Goal: Transaction & Acquisition: Purchase product/service

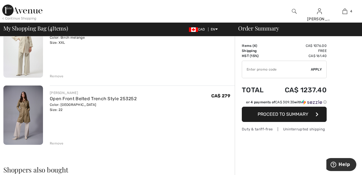
scroll to position [194, 0]
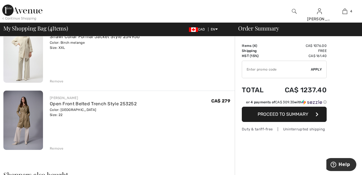
click at [59, 149] on div "Remove" at bounding box center [57, 148] width 14 height 5
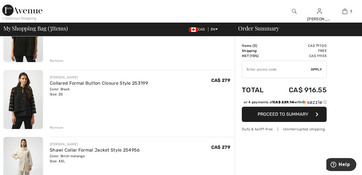
scroll to position [81, 0]
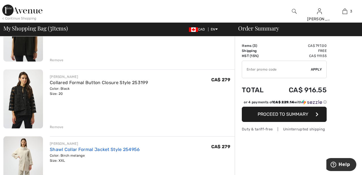
click at [126, 150] on link "Shawl Collar Formal Jacket Style 254956" at bounding box center [95, 149] width 90 height 5
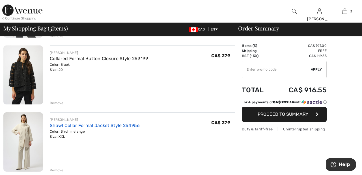
scroll to position [108, 0]
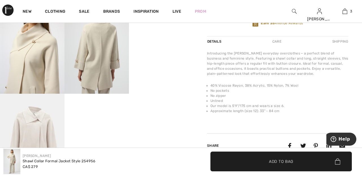
scroll to position [205, 0]
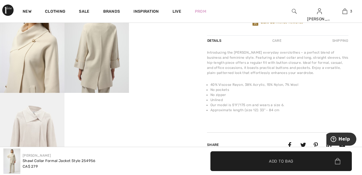
click at [169, 29] on video "Your browser does not support the video tag." at bounding box center [161, 12] width 64 height 32
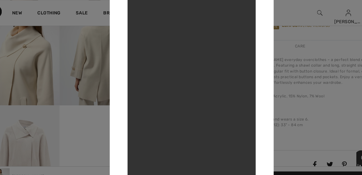
click at [42, 62] on div at bounding box center [181, 87] width 362 height 175
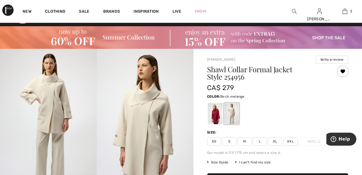
scroll to position [0, 0]
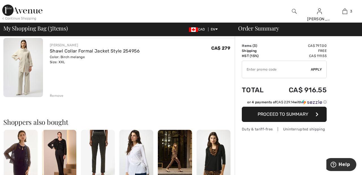
scroll to position [179, 0]
click at [267, 50] on td "Shipping" at bounding box center [257, 50] width 31 height 5
click at [63, 92] on div "Remove" at bounding box center [142, 95] width 185 height 6
click at [56, 98] on div "Remove" at bounding box center [57, 96] width 14 height 5
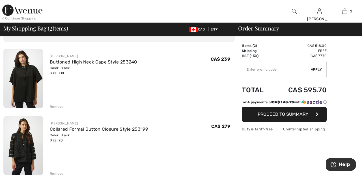
scroll to position [0, 0]
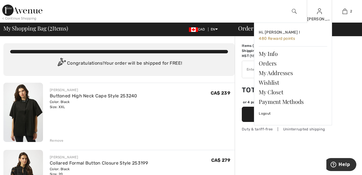
click at [319, 14] on img at bounding box center [319, 11] width 5 height 7
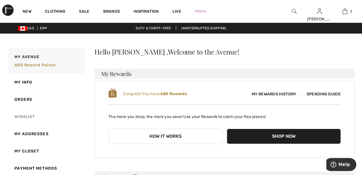
click at [20, 119] on link "Wishlist" at bounding box center [45, 116] width 77 height 17
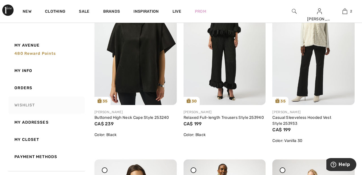
scroll to position [290, 0]
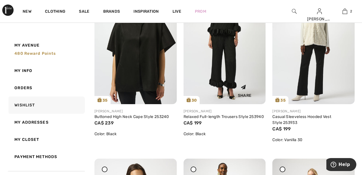
click at [228, 76] on img at bounding box center [224, 42] width 82 height 123
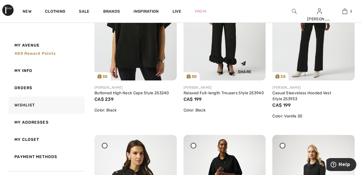
scroll to position [317, 0]
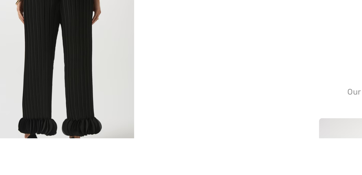
scroll to position [107, 0]
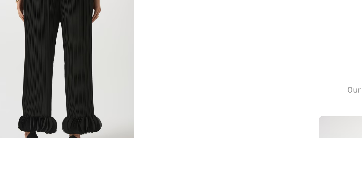
click at [164, 126] on video "Your browser does not support the video tag." at bounding box center [161, 110] width 64 height 32
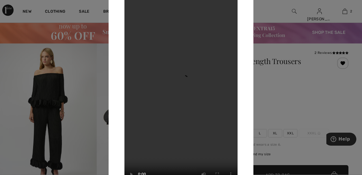
scroll to position [0, 0]
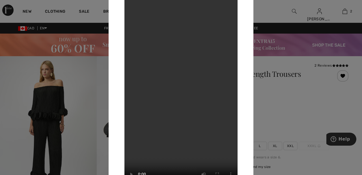
click at [299, 106] on div at bounding box center [181, 87] width 362 height 175
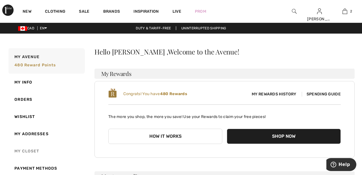
click at [33, 150] on link "My Closet" at bounding box center [45, 151] width 77 height 17
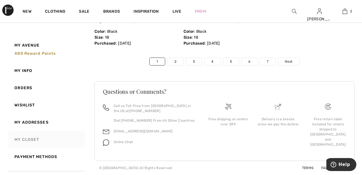
scroll to position [2982, 0]
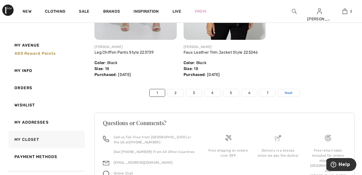
click at [293, 95] on link "Next" at bounding box center [288, 92] width 21 height 7
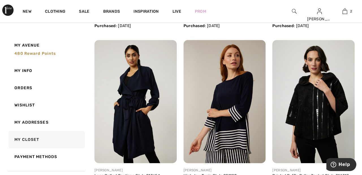
scroll to position [1264, 0]
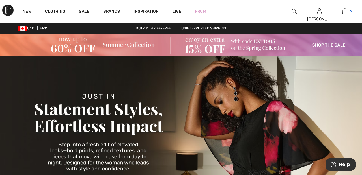
click at [346, 10] on img at bounding box center [344, 11] width 5 height 7
click at [111, 10] on link "Brands" at bounding box center [111, 12] width 17 height 6
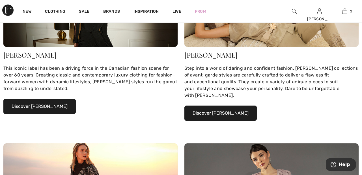
scroll to position [146, 0]
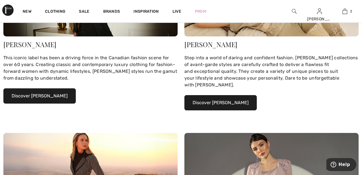
click at [61, 93] on button "Discover [PERSON_NAME]" at bounding box center [39, 95] width 72 height 15
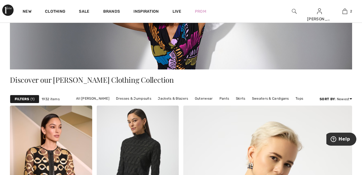
scroll to position [101, 0]
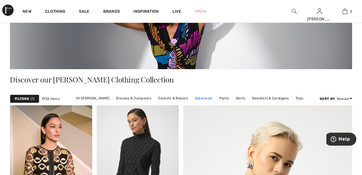
click at [202, 98] on link "Outerwear" at bounding box center [204, 98] width 24 height 7
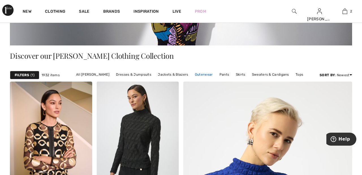
scroll to position [128, 0]
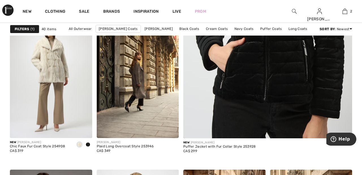
scroll to position [245, 0]
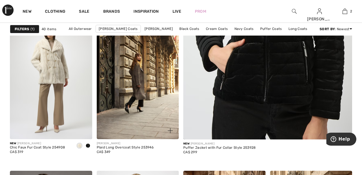
click at [146, 78] on img at bounding box center [138, 77] width 82 height 123
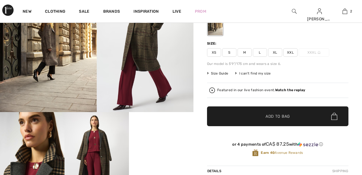
click at [293, 51] on span "XXL" at bounding box center [290, 52] width 14 height 8
click at [292, 118] on span "✔ Added to Bag Add to Bag" at bounding box center [277, 117] width 141 height 20
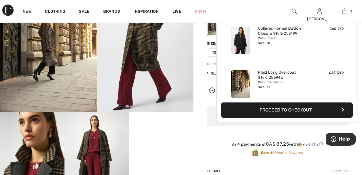
scroll to position [62, 0]
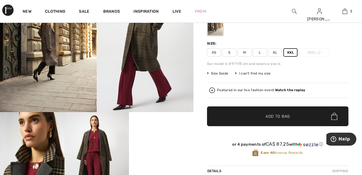
click at [225, 136] on div "or 4 payments of CA$ 87.25 with ⓘ Earn 40 Avenue Rewards" at bounding box center [277, 150] width 141 height 31
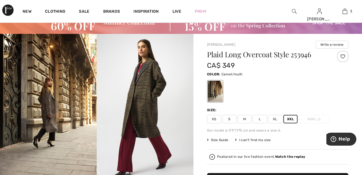
scroll to position [0, 0]
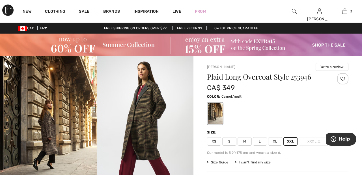
click at [346, 78] on div at bounding box center [342, 78] width 11 height 11
click at [345, 13] on img at bounding box center [344, 11] width 5 height 7
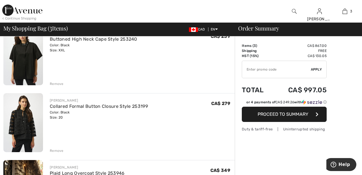
scroll to position [58, 0]
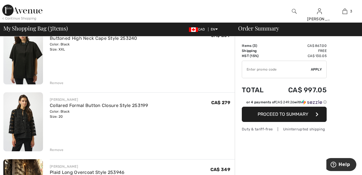
click at [56, 82] on div "Remove" at bounding box center [57, 83] width 14 height 5
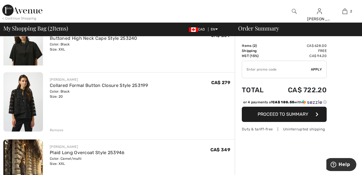
scroll to position [51, 0]
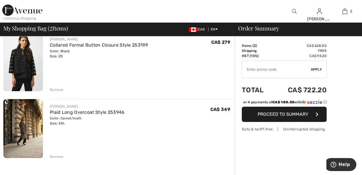
click at [59, 88] on div "Remove" at bounding box center [57, 89] width 14 height 5
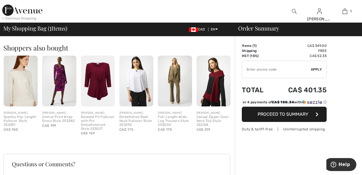
scroll to position [119, 0]
